Goal: Task Accomplishment & Management: Manage account settings

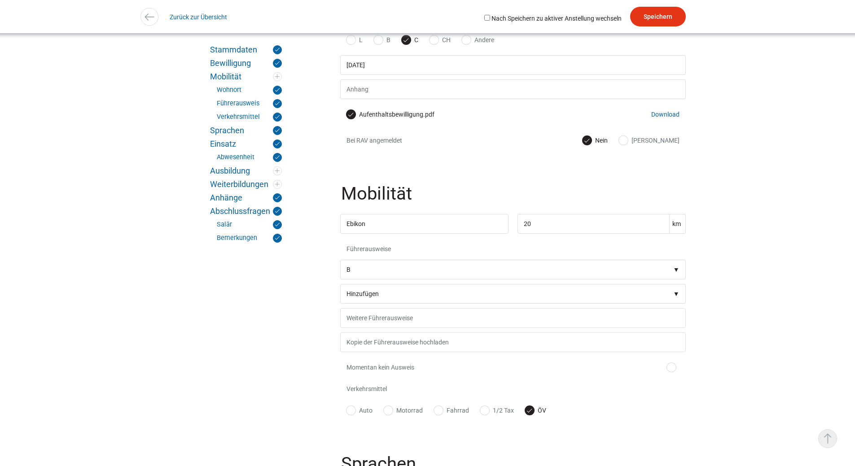
click at [831, 433] on link "▵ Nach oben" at bounding box center [827, 438] width 19 height 19
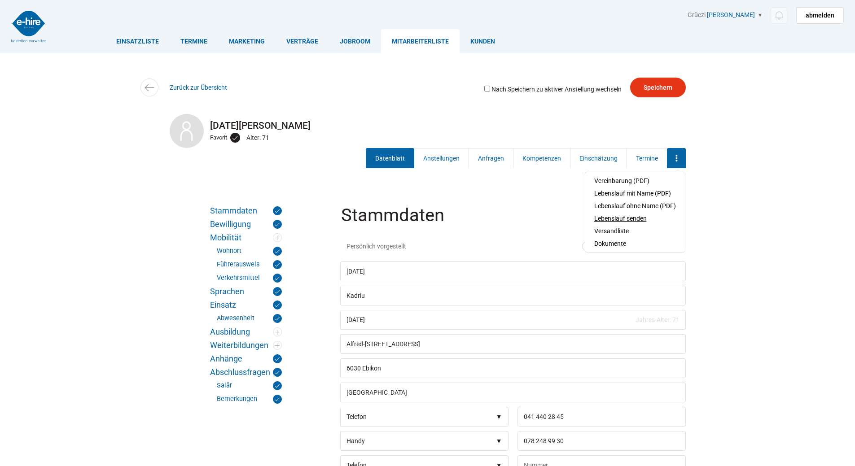
click at [624, 218] on link "Lebenslauf senden" at bounding box center [635, 218] width 82 height 13
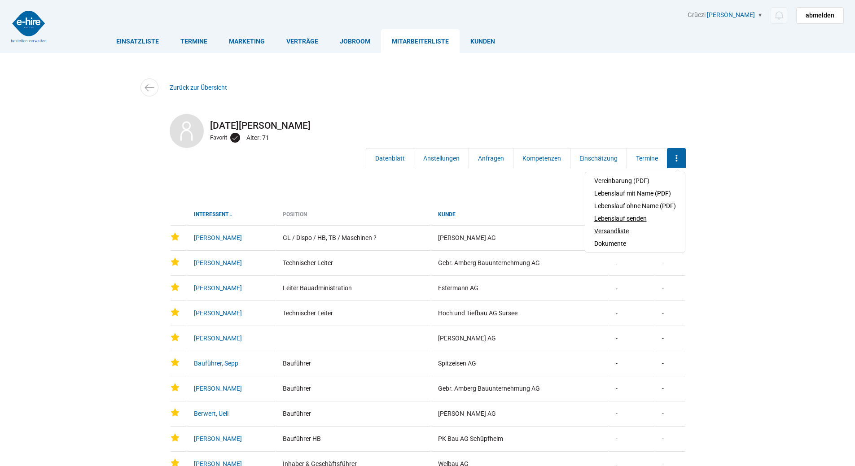
click at [614, 230] on a=78&filter_label=Kadriu,%20Ramazan"] "Versandliste" at bounding box center [635, 231] width 82 height 13
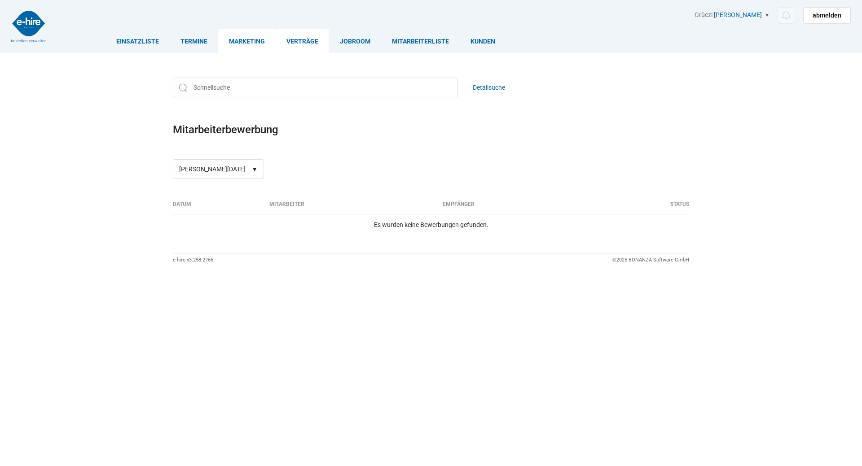
click at [302, 41] on link "Verträge" at bounding box center [302, 41] width 53 height 24
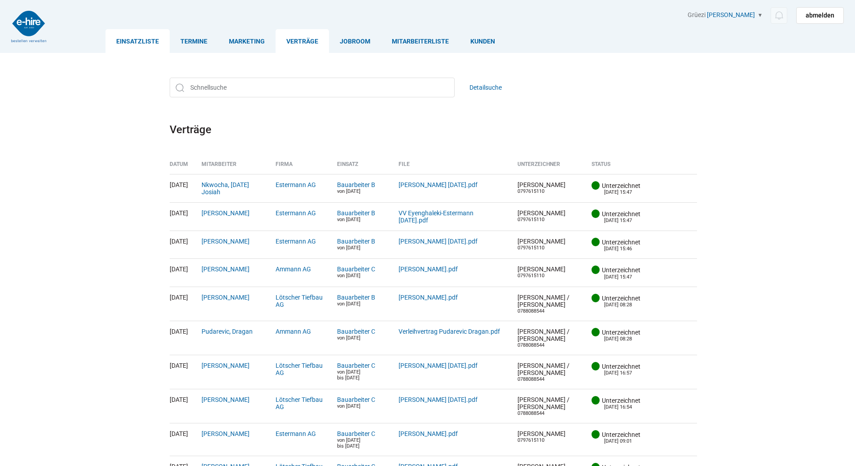
click at [137, 40] on link "Einsatzliste" at bounding box center [137, 41] width 64 height 24
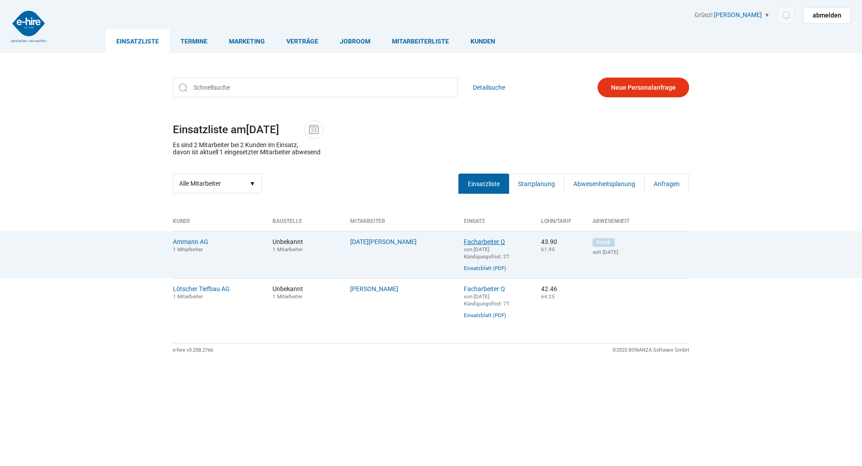
click at [473, 242] on link "Facharbeiter Q" at bounding box center [484, 241] width 41 height 7
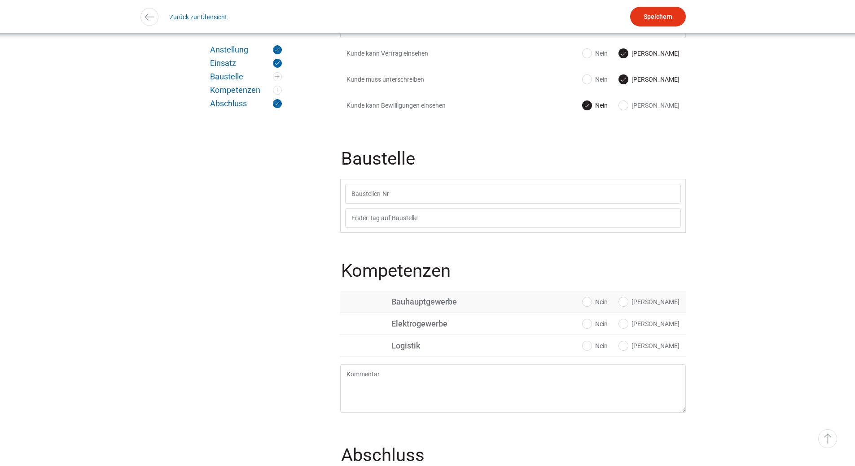
scroll to position [269, 0]
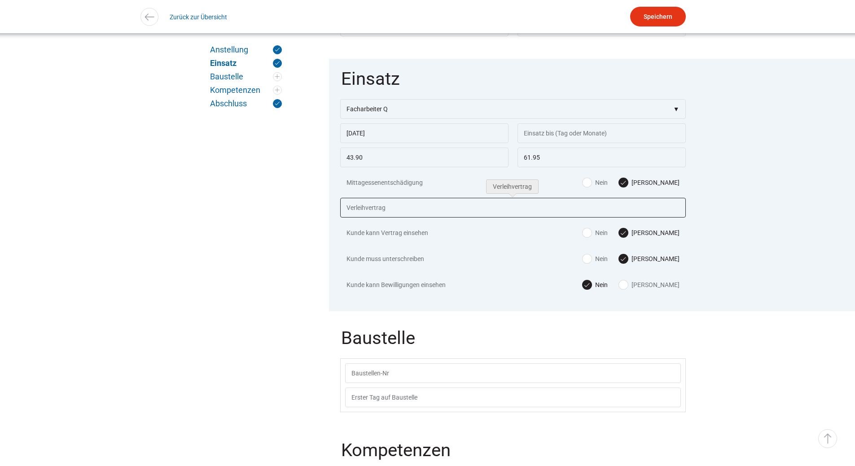
click at [406, 204] on input "text" at bounding box center [513, 208] width 346 height 20
type input "20221014_08201Tel abgebrochen14.jpg"
click at [660, 14] on input "Speichern" at bounding box center [658, 17] width 56 height 20
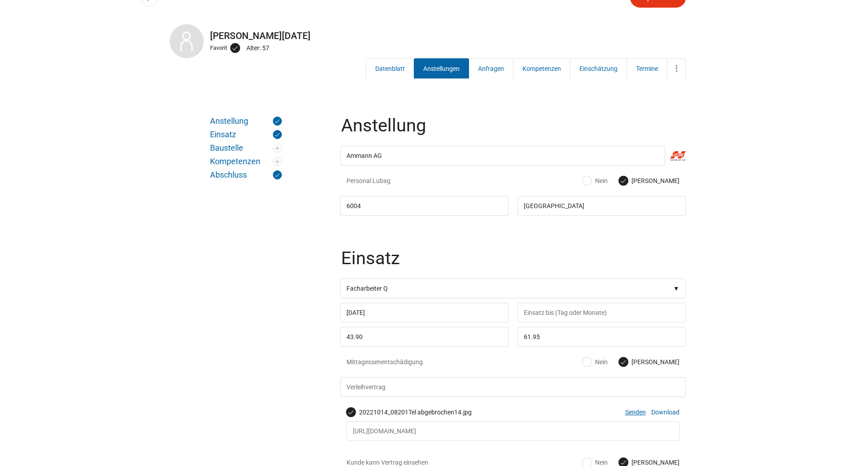
scroll to position [269, 0]
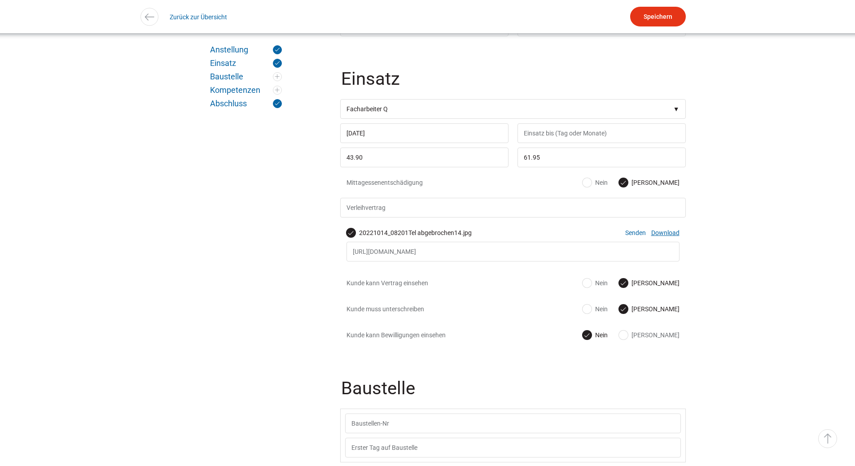
click at [667, 236] on link "Download" at bounding box center [665, 232] width 28 height 7
click at [351, 237] on label "20221014_08201Tel abgebrochen14.jpg" at bounding box center [408, 232] width 125 height 9
checkbox input "false"
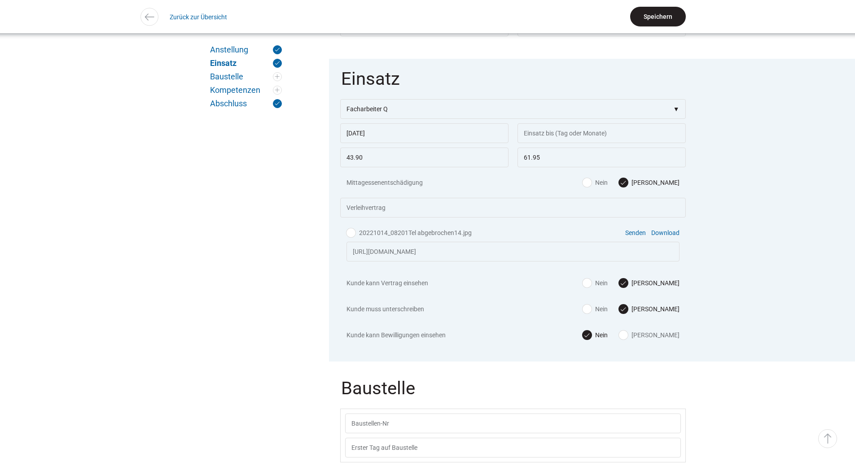
click at [652, 13] on input "Speichern" at bounding box center [658, 17] width 56 height 20
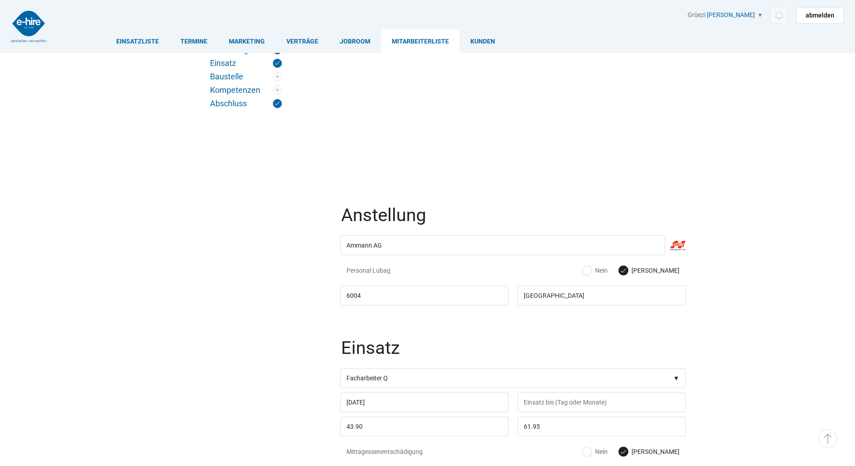
scroll to position [269, 0]
